Goal: Navigation & Orientation: Find specific page/section

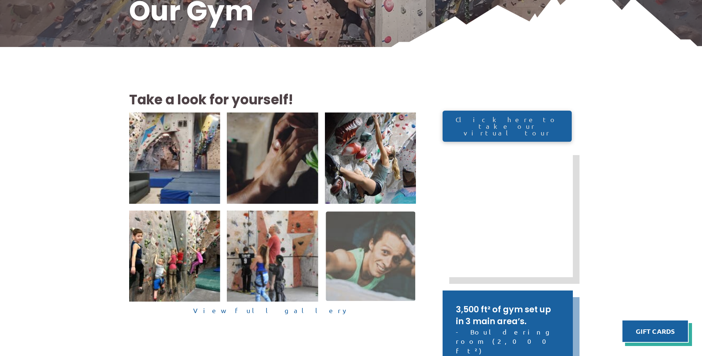
scroll to position [148, 0]
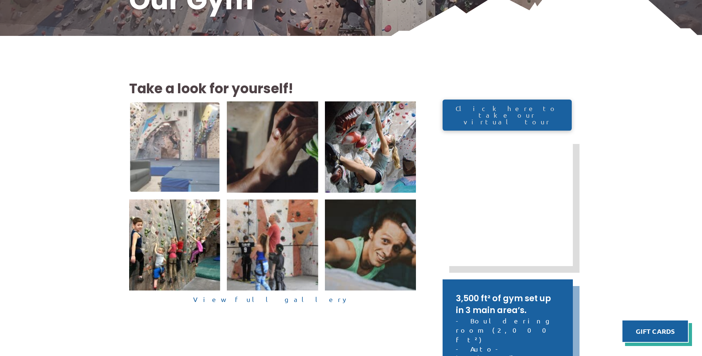
click at [204, 131] on img at bounding box center [175, 147] width 90 height 90
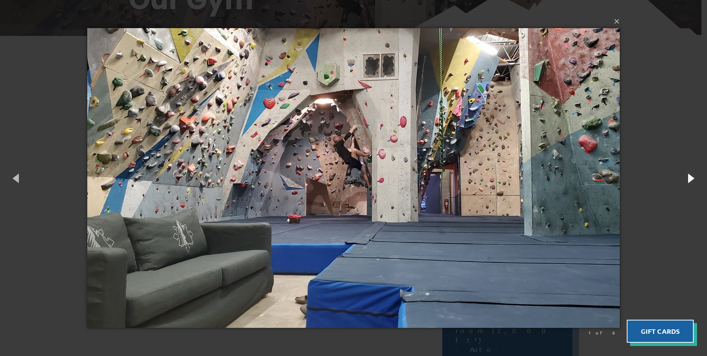
click at [691, 176] on button "button" at bounding box center [690, 178] width 33 height 41
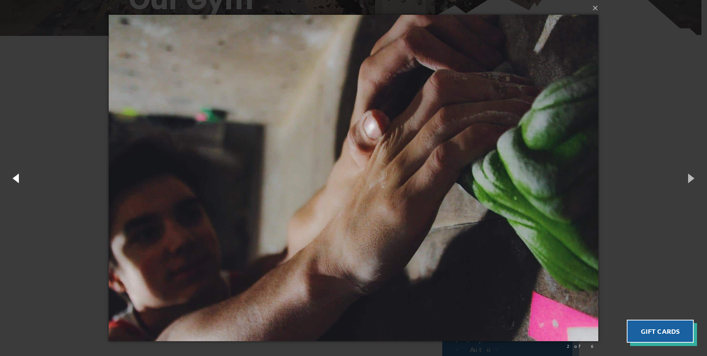
click at [14, 182] on button "button" at bounding box center [16, 178] width 33 height 41
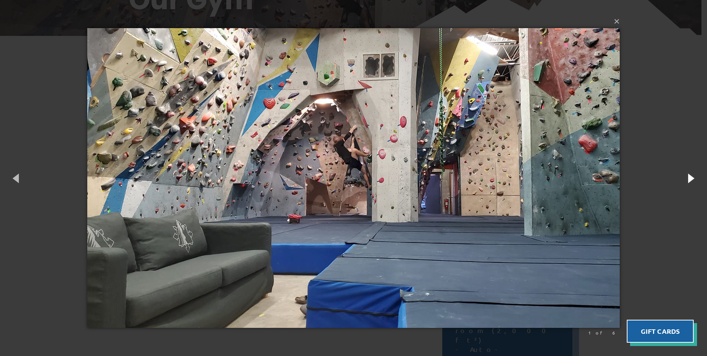
click at [696, 177] on button "button" at bounding box center [690, 178] width 33 height 41
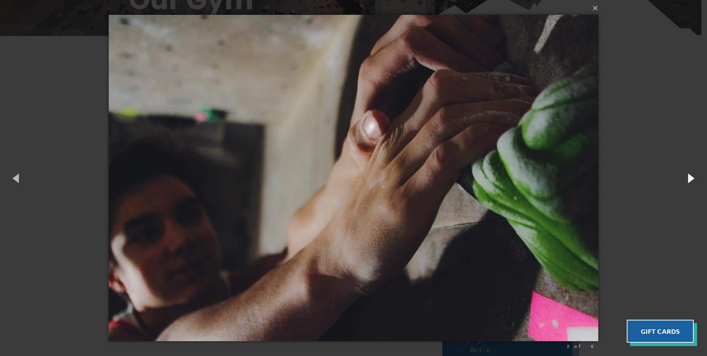
click at [696, 177] on button "button" at bounding box center [690, 178] width 33 height 41
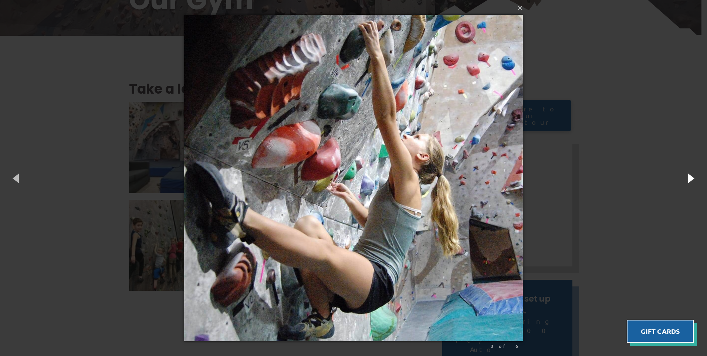
click at [696, 177] on button "button" at bounding box center [690, 178] width 33 height 41
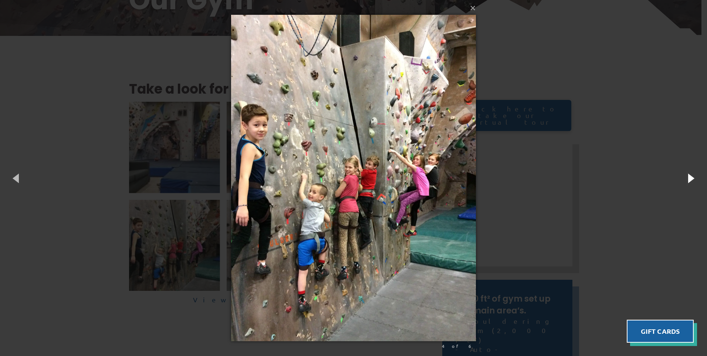
click at [696, 177] on button "button" at bounding box center [690, 178] width 33 height 41
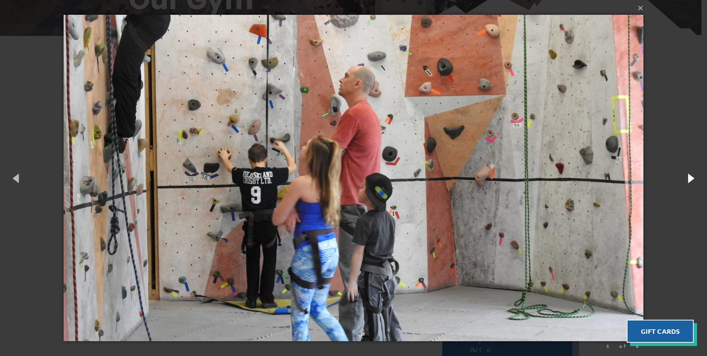
click at [696, 177] on button "button" at bounding box center [690, 178] width 33 height 41
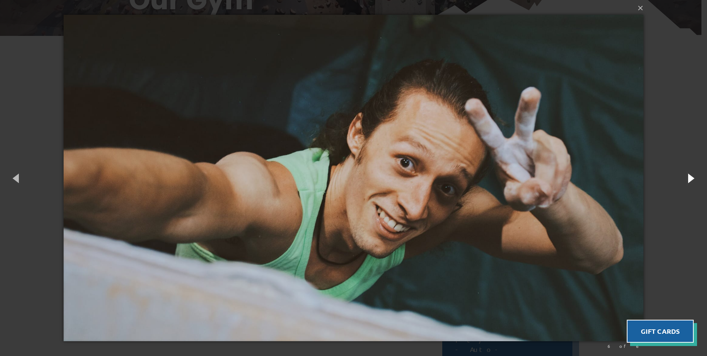
click at [696, 177] on button "button" at bounding box center [690, 178] width 33 height 41
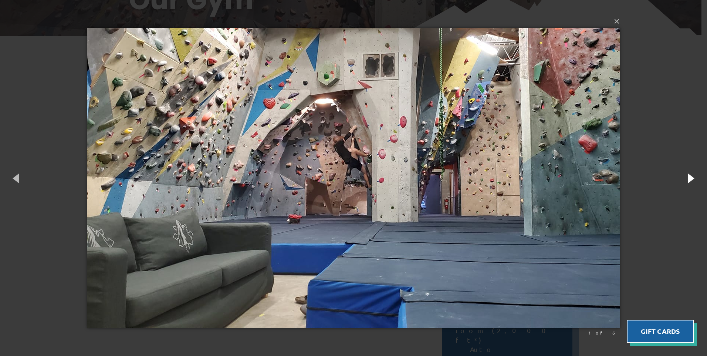
click at [696, 177] on button "button" at bounding box center [690, 178] width 33 height 41
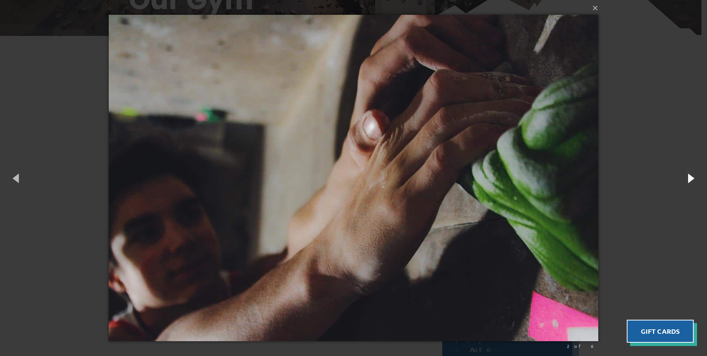
click at [696, 177] on button "button" at bounding box center [690, 178] width 33 height 41
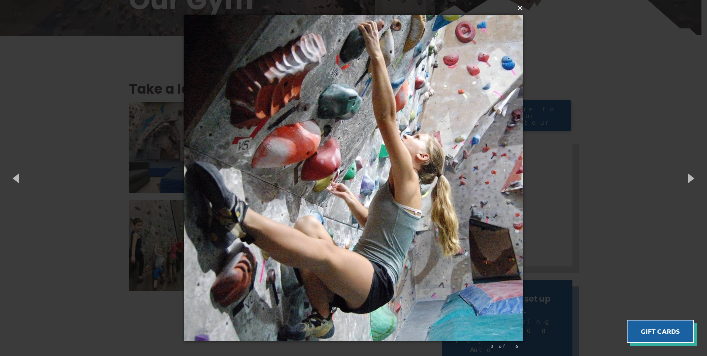
click at [521, 9] on button "×" at bounding box center [355, 8] width 339 height 16
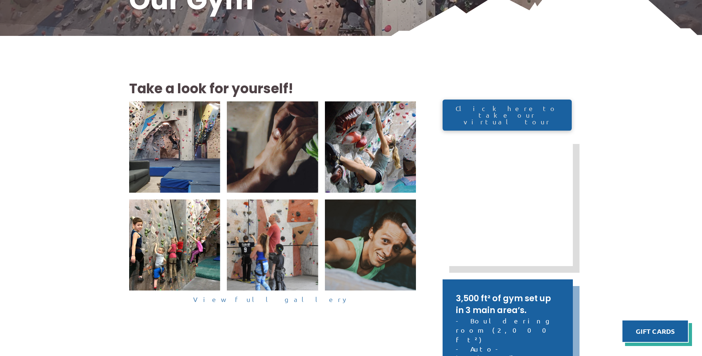
click at [279, 302] on link "View full gallery" at bounding box center [272, 299] width 287 height 11
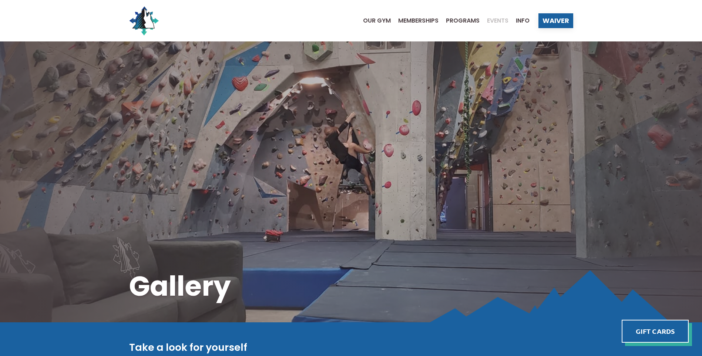
click at [496, 21] on span "Events" at bounding box center [497, 21] width 21 height 6
